Goal: Task Accomplishment & Management: Use online tool/utility

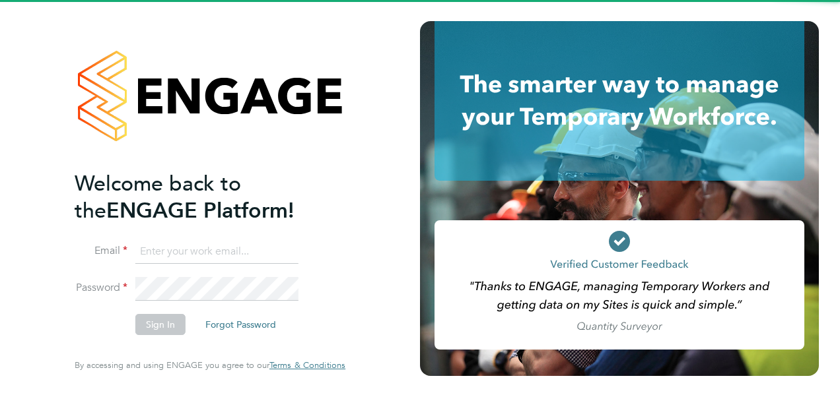
click at [213, 247] on input at bounding box center [216, 252] width 163 height 24
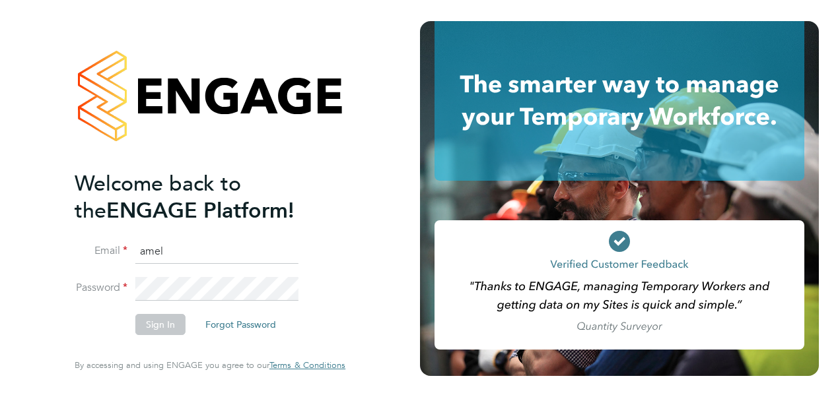
type input "[PERSON_NAME][EMAIL_ADDRESS][PERSON_NAME][PERSON_NAME][DOMAIN_NAME]"
click at [168, 321] on button "Sign In" at bounding box center [160, 324] width 50 height 21
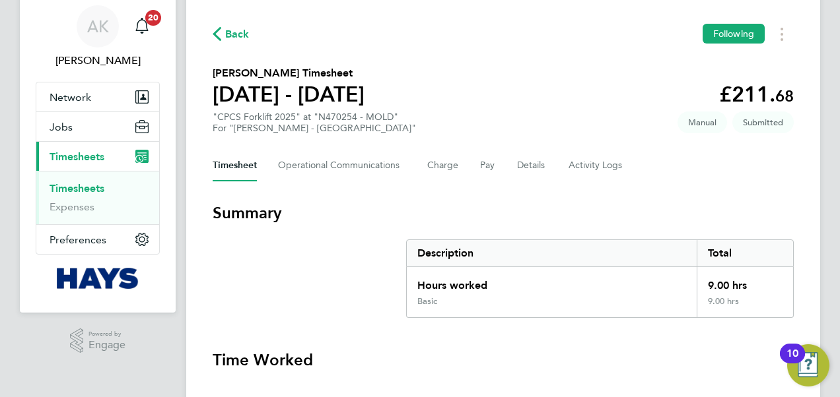
scroll to position [66, 0]
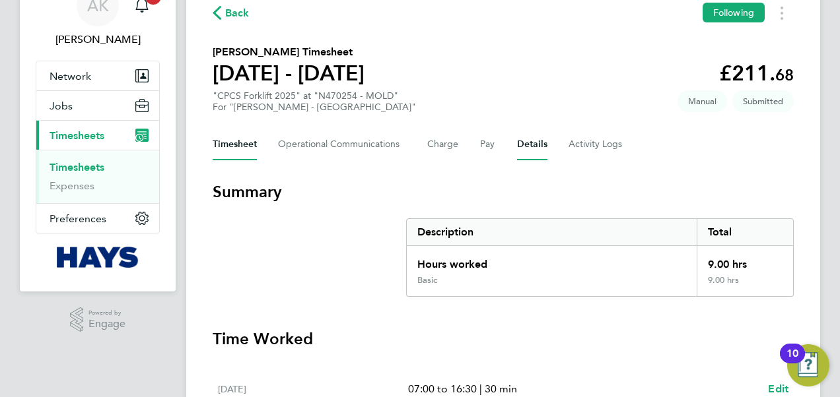
click at [536, 141] on button "Details" at bounding box center [532, 145] width 30 height 32
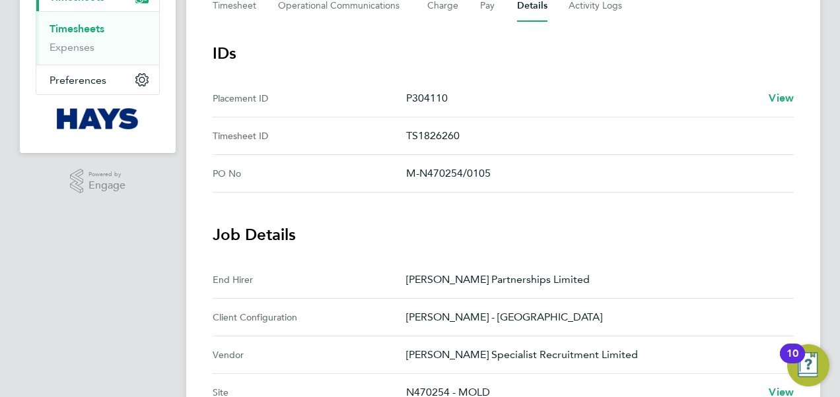
scroll to position [66, 0]
